Goal: Information Seeking & Learning: Learn about a topic

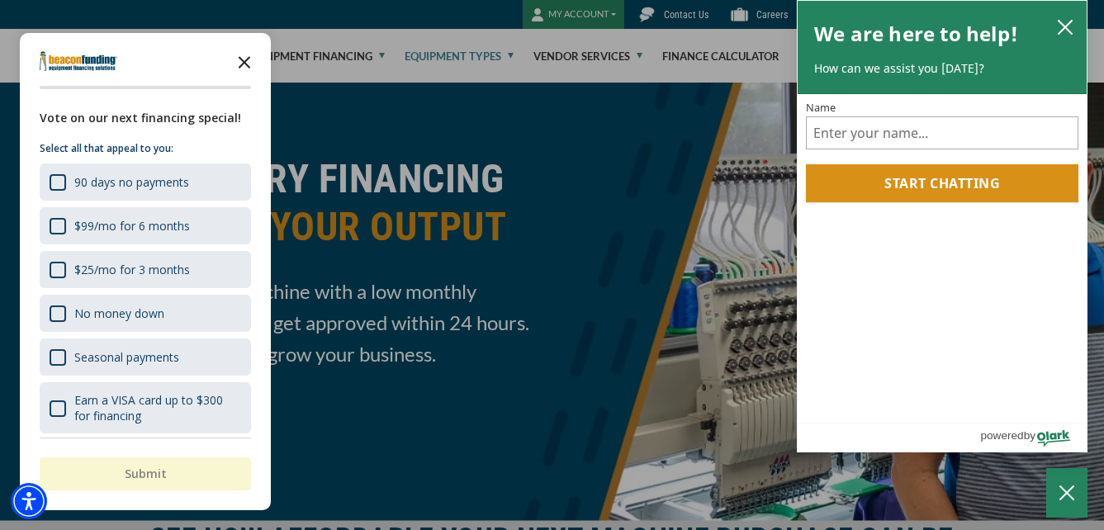
click at [243, 59] on icon "Close the survey" at bounding box center [244, 61] width 33 height 33
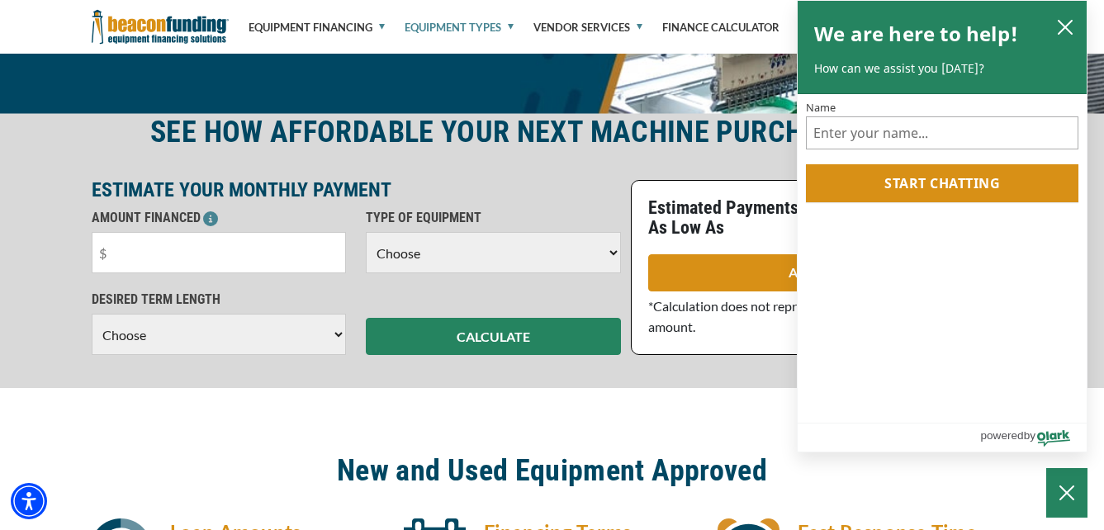
scroll to position [413, 0]
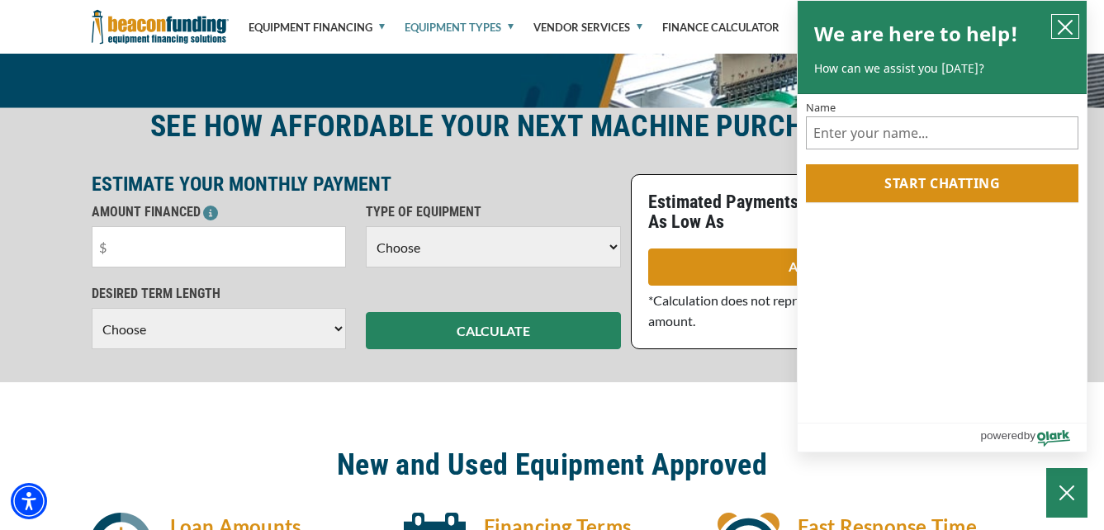
click at [1063, 21] on icon "close chatbox" at bounding box center [1065, 27] width 17 height 17
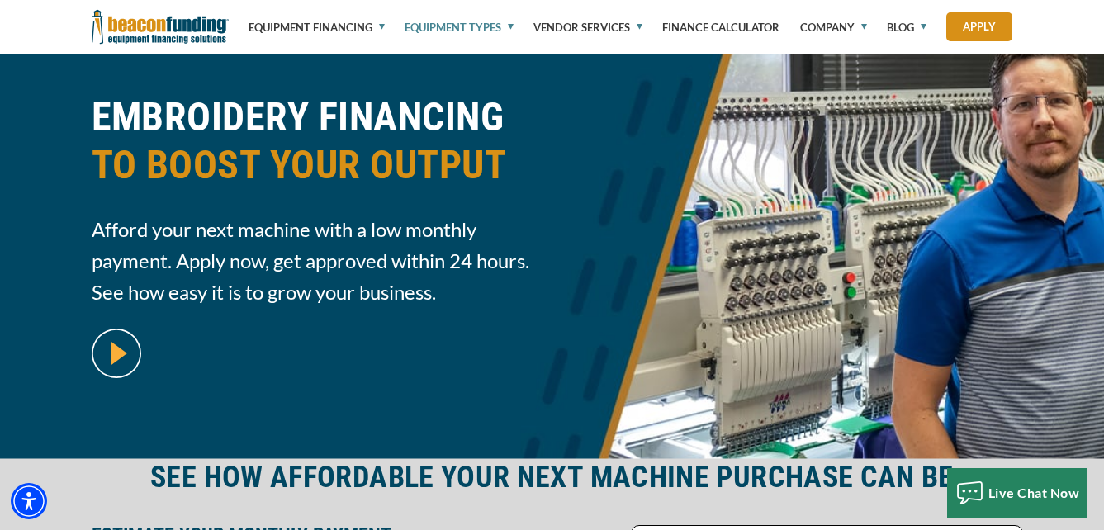
scroll to position [0, 0]
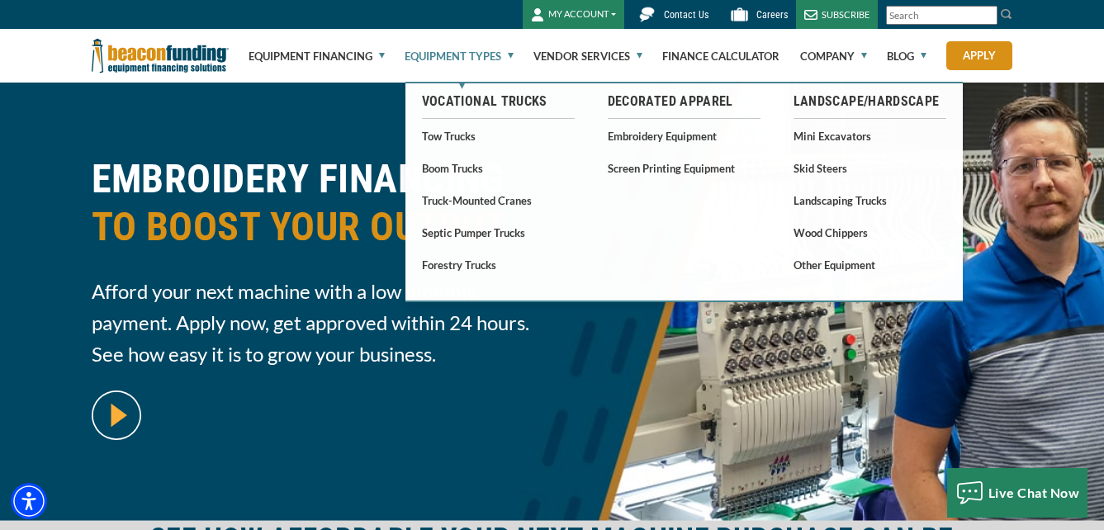
click at [511, 51] on link "Equipment Types" at bounding box center [459, 56] width 109 height 53
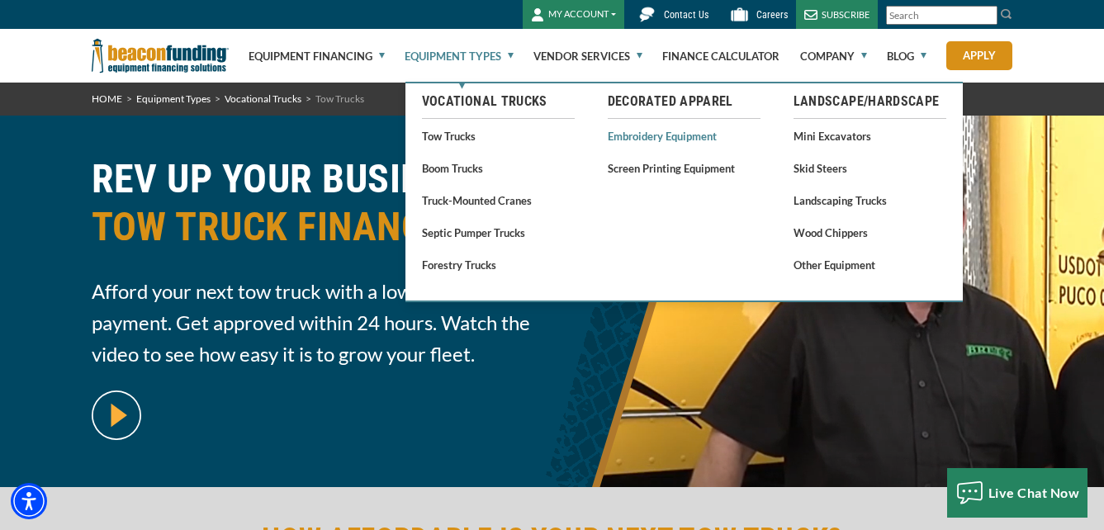
click at [633, 136] on link "Embroidery Equipment" at bounding box center [684, 135] width 153 height 21
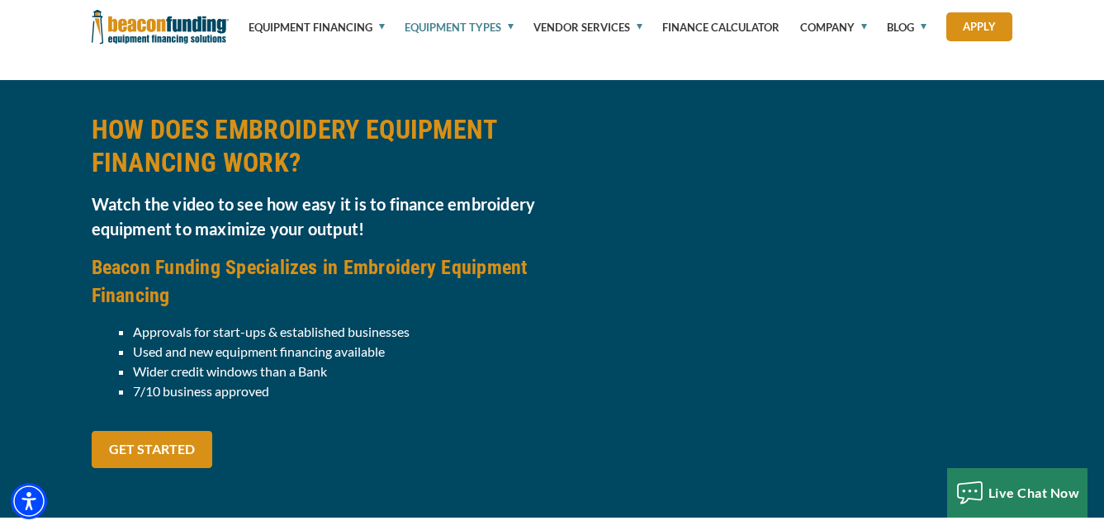
scroll to position [1734, 0]
